Goal: Information Seeking & Learning: Learn about a topic

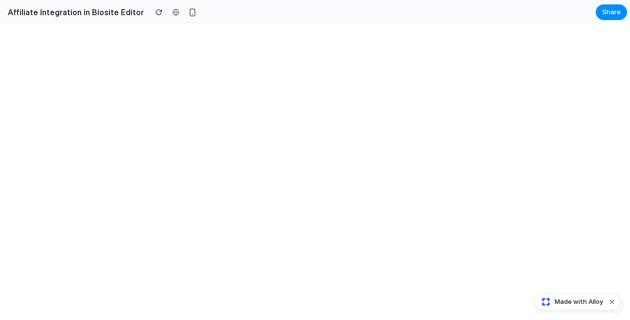
click at [81, 14] on h2 "Affiliate Integration in Biosite Editor" at bounding box center [74, 12] width 140 height 12
